Goal: Transaction & Acquisition: Obtain resource

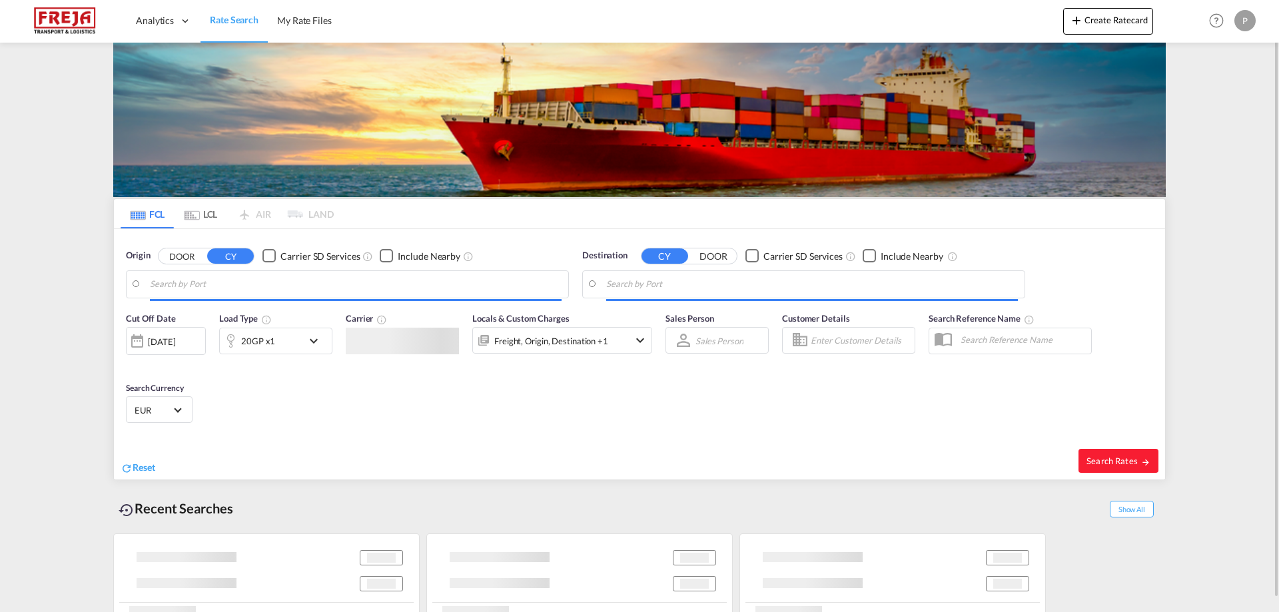
click at [304, 284] on input "Search by Port" at bounding box center [356, 284] width 412 height 20
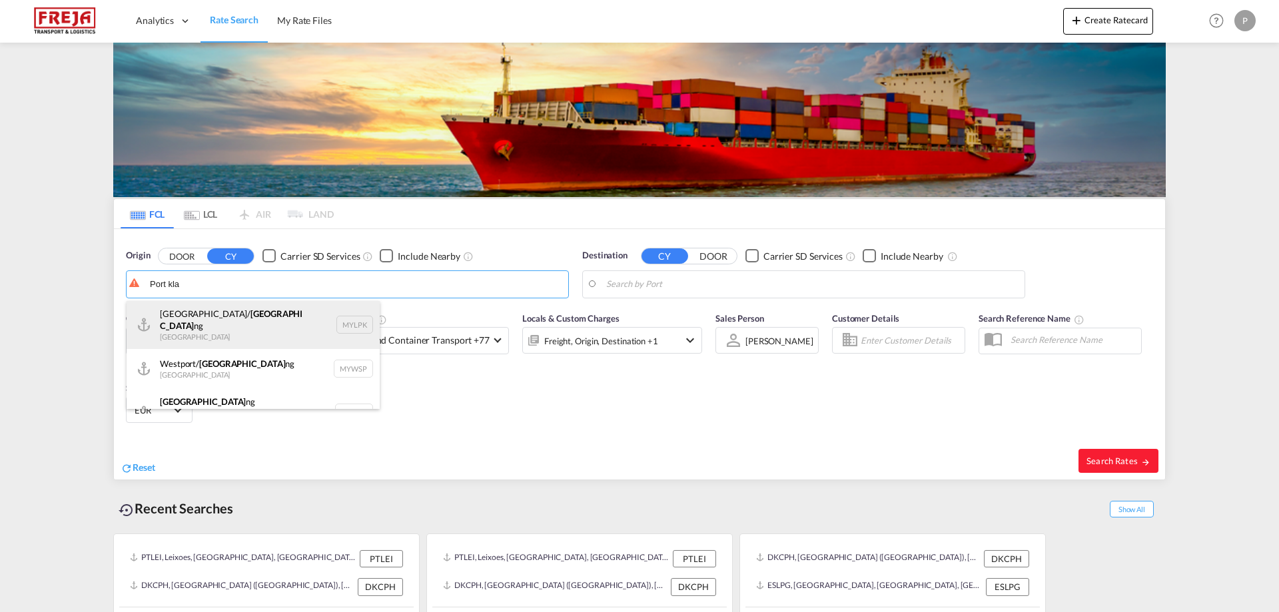
click at [248, 330] on div "[GEOGRAPHIC_DATA]/ [GEOGRAPHIC_DATA] ng [GEOGRAPHIC_DATA] MYLPK" at bounding box center [253, 325] width 253 height 48
type input "[GEOGRAPHIC_DATA]/[GEOGRAPHIC_DATA], [GEOGRAPHIC_DATA]"
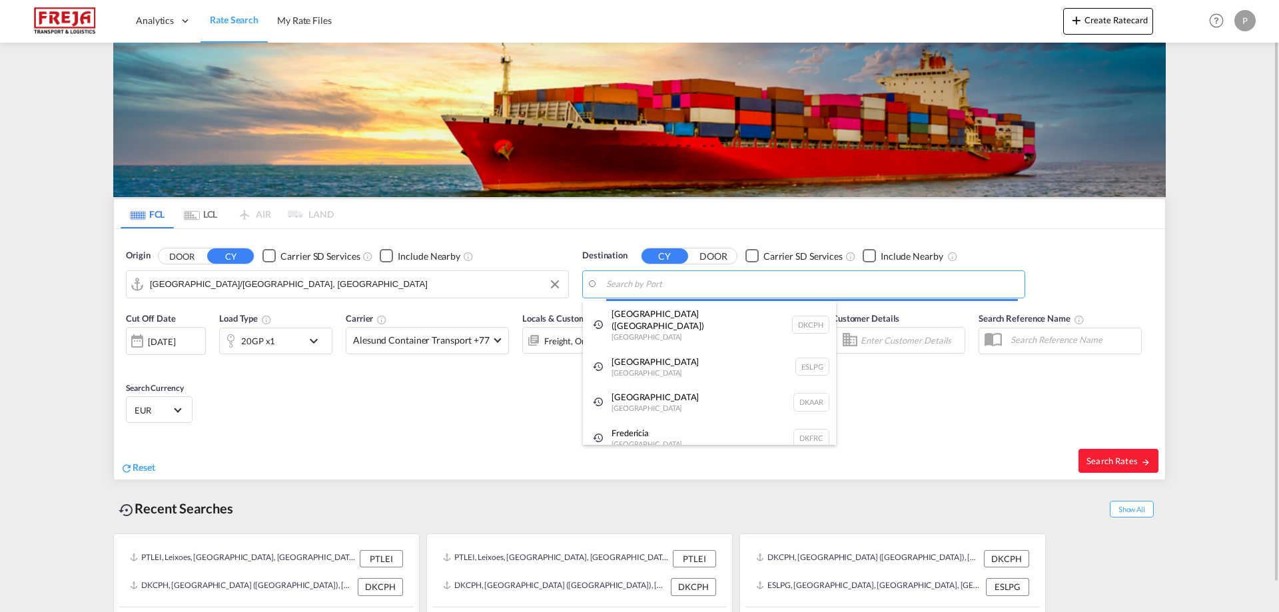
click at [690, 290] on body "Analytics Reports Dashboard Rate Search My Rate Files Analytics" at bounding box center [639, 306] width 1279 height 612
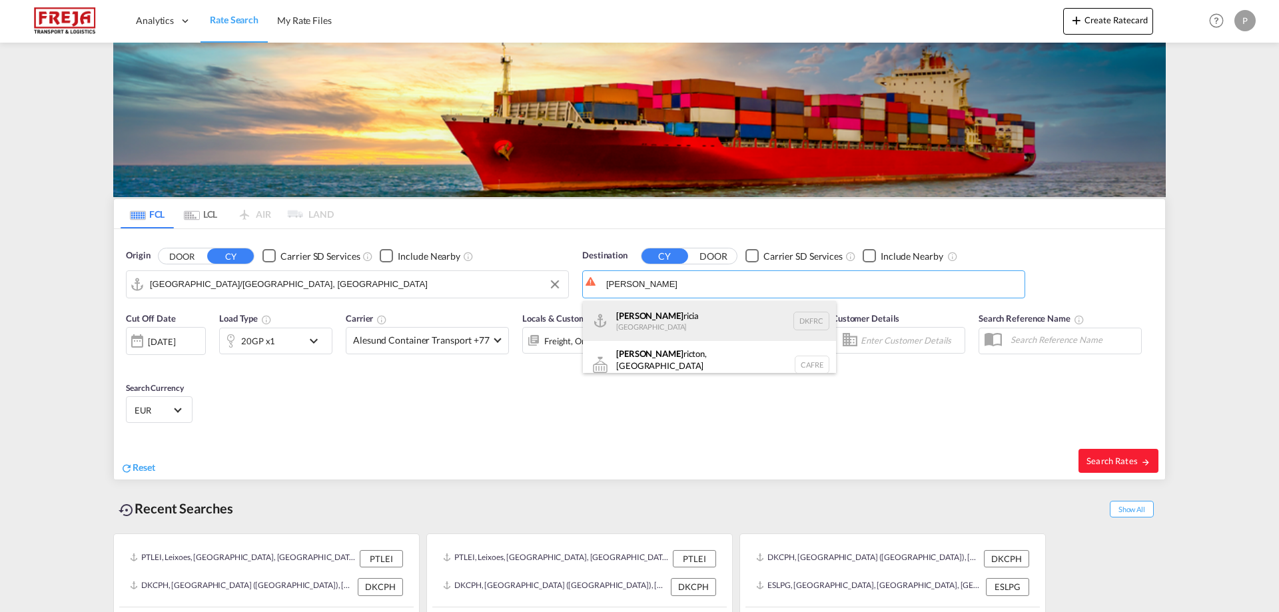
click at [689, 316] on div "[PERSON_NAME] [GEOGRAPHIC_DATA] DKFRC" at bounding box center [709, 321] width 253 height 40
type input "[GEOGRAPHIC_DATA], DKFRC"
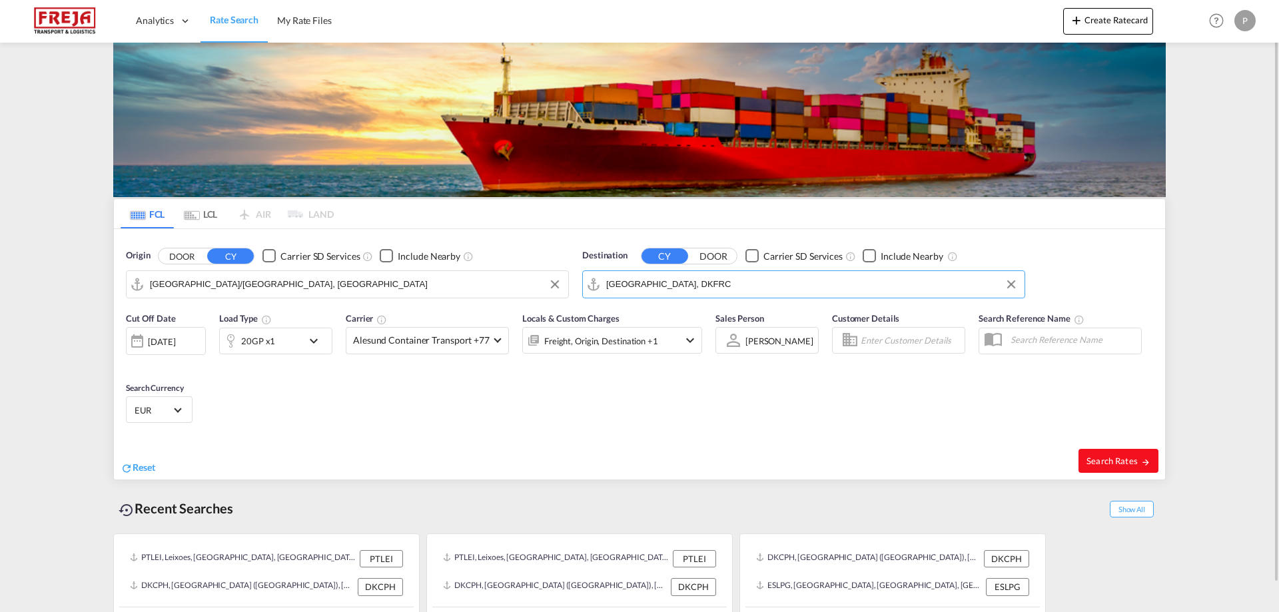
click at [1109, 458] on span "Search Rates" at bounding box center [1118, 461] width 64 height 11
type input "MYLPK to DKFRC / [DATE]"
